Goal: Task Accomplishment & Management: Complete application form

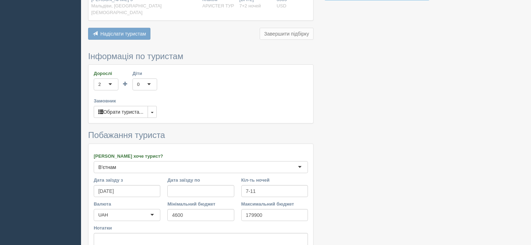
scroll to position [413, 0]
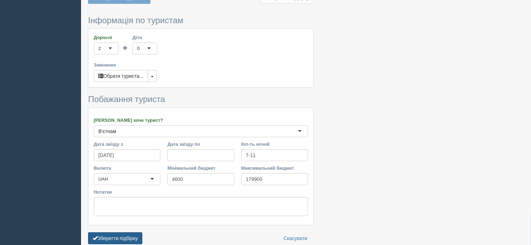
click at [116, 233] on button "Зберегти підбірку" at bounding box center [115, 239] width 54 height 12
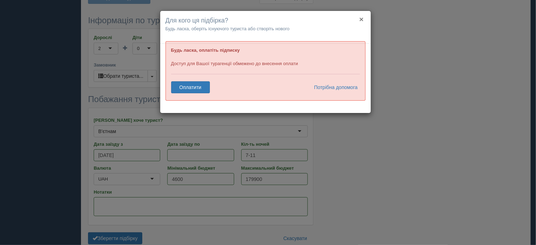
click at [361, 18] on button "×" at bounding box center [361, 19] width 4 height 7
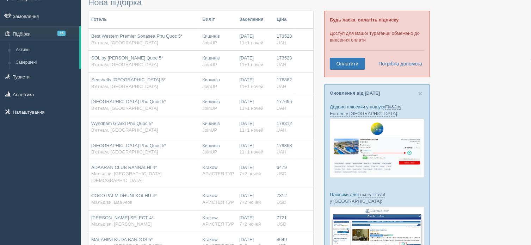
scroll to position [0, 0]
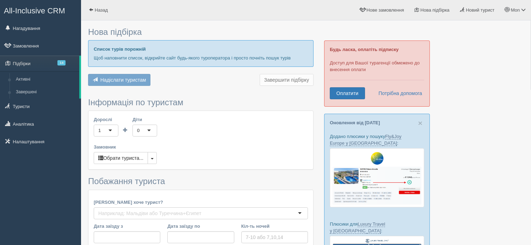
type input "7-11"
type input "4600"
type input "179900"
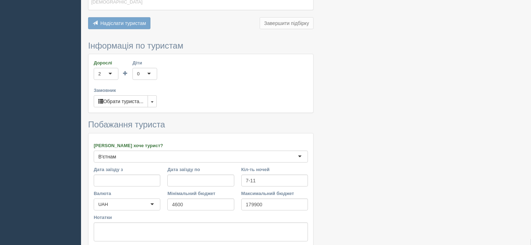
scroll to position [413, 0]
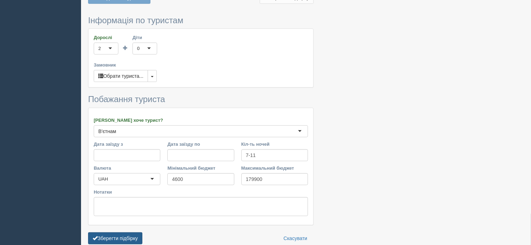
click at [119, 233] on button "Зберегти підбірку" at bounding box center [115, 239] width 54 height 12
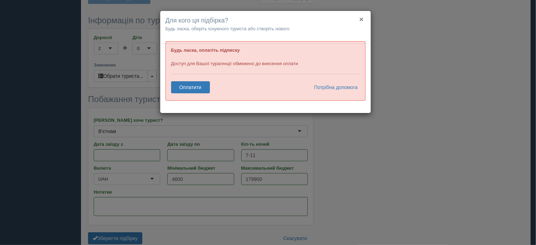
click at [363, 19] on button "×" at bounding box center [361, 19] width 4 height 7
